Goal: Check status

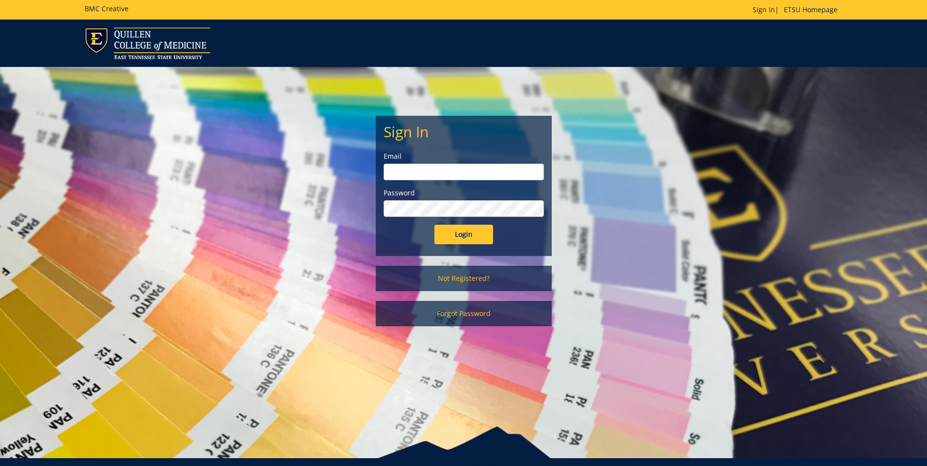
click at [474, 168] on input "email" at bounding box center [463, 172] width 160 height 17
type input "[EMAIL_ADDRESS][DOMAIN_NAME]"
click at [434, 225] on input "Login" at bounding box center [463, 235] width 59 height 20
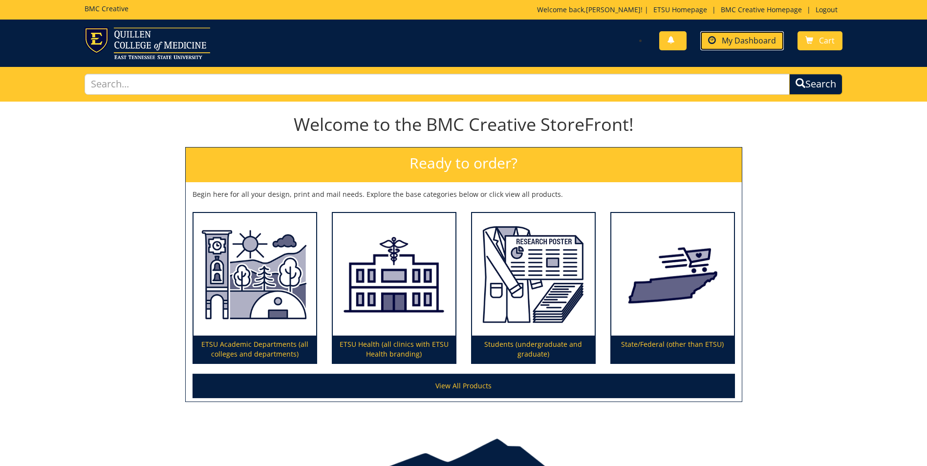
click at [759, 37] on span "My Dashboard" at bounding box center [749, 40] width 54 height 11
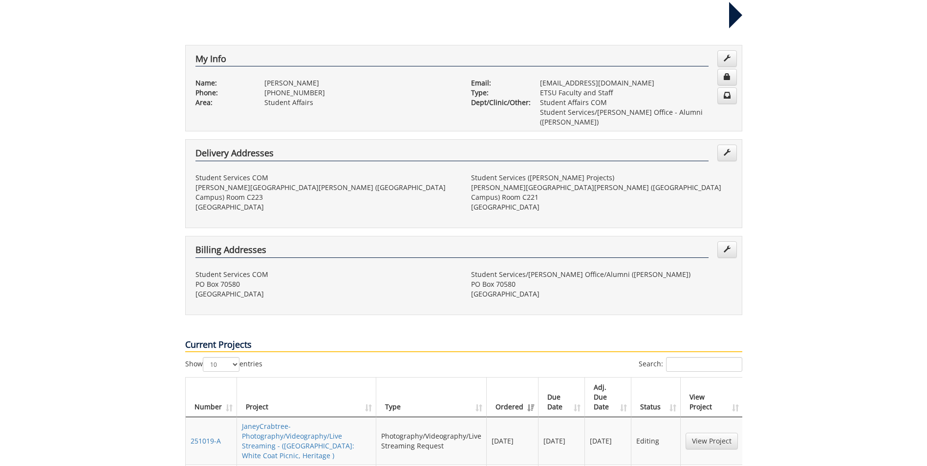
scroll to position [195, 0]
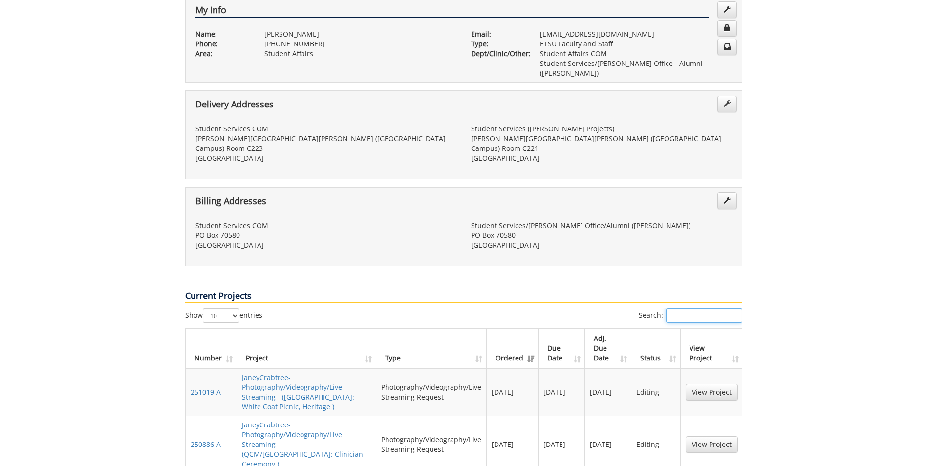
click at [720, 308] on input "Search:" at bounding box center [704, 315] width 76 height 15
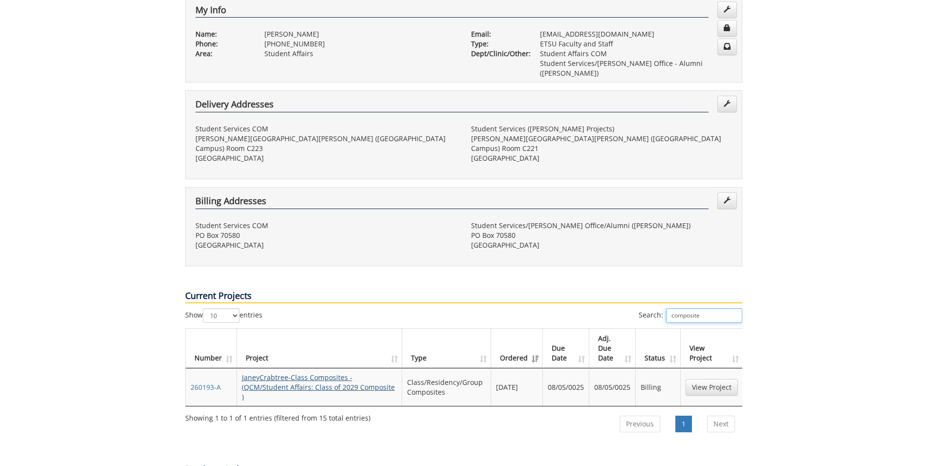
type input "composite"
click at [290, 373] on link "JaneyCrabtree-Class Composites - (QCM/Student Affairs: Class of 2029 Composite )" at bounding box center [318, 387] width 153 height 29
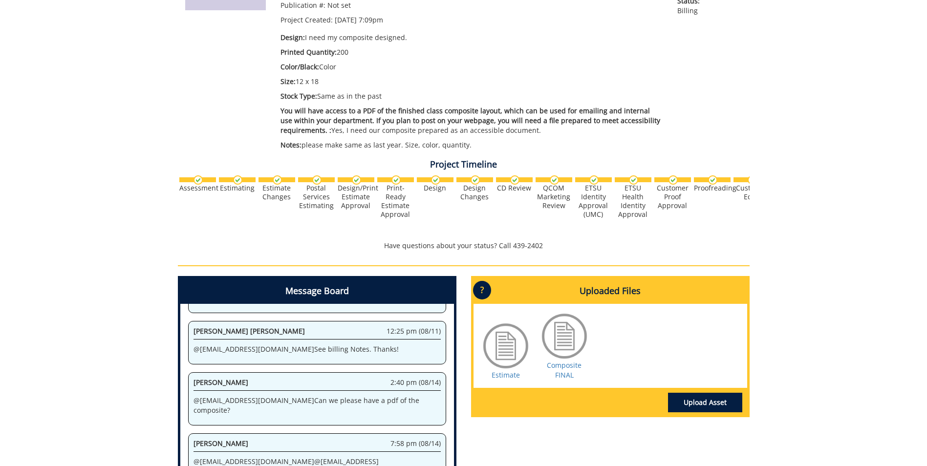
scroll to position [341, 0]
